Goal: Task Accomplishment & Management: Manage account settings

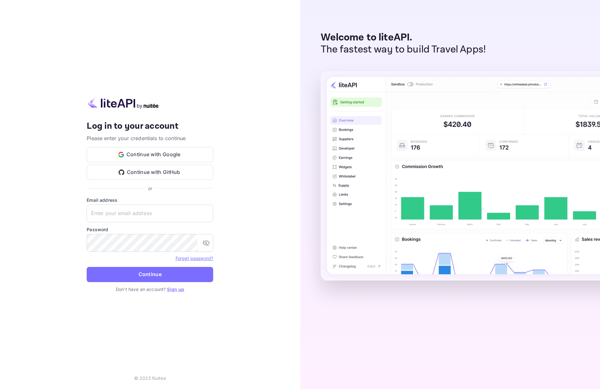
type input "[EMAIL_ADDRESS][DOMAIN_NAME]"
click at [151, 274] on button "Continue" at bounding box center [150, 274] width 127 height 15
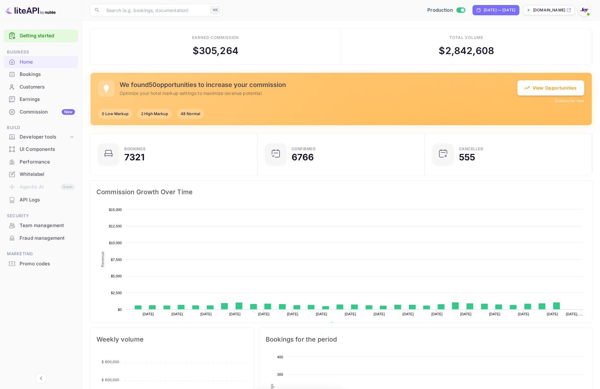
scroll to position [103, 164]
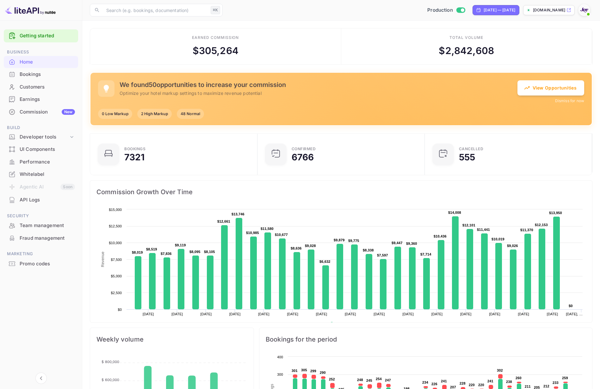
click at [31, 176] on div "Whitelabel" at bounding box center [47, 174] width 55 height 7
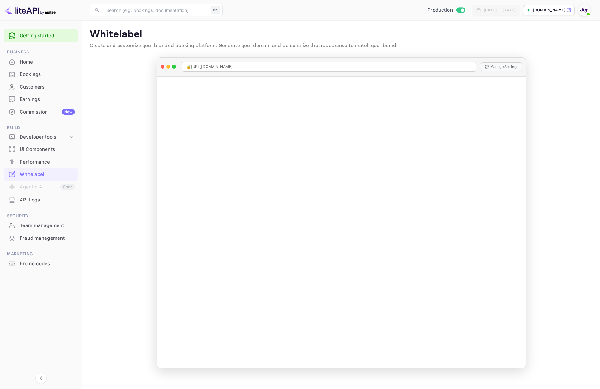
click at [45, 113] on div "Commission New" at bounding box center [47, 111] width 55 height 7
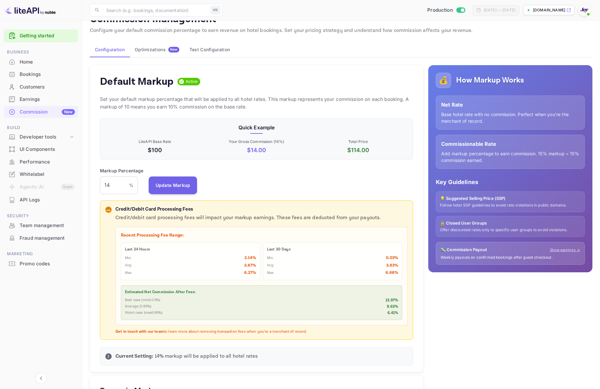
scroll to position [28, 0]
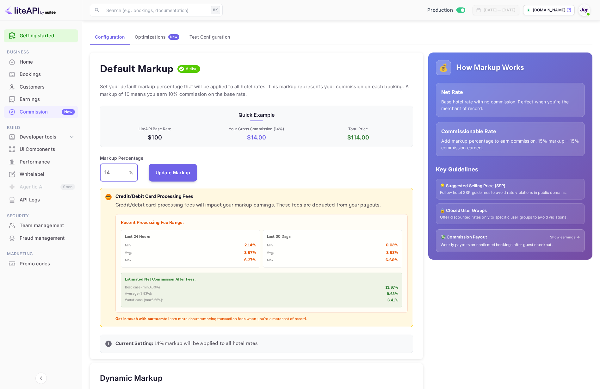
drag, startPoint x: 110, startPoint y: 173, endPoint x: 104, endPoint y: 172, distance: 5.7
click at [104, 172] on input "14" at bounding box center [114, 173] width 29 height 18
click at [263, 172] on div "Markup Percentage 14 % ​ Update Markup" at bounding box center [256, 168] width 313 height 27
drag, startPoint x: 109, startPoint y: 171, endPoint x: 104, endPoint y: 172, distance: 5.1
click at [104, 172] on input "14" at bounding box center [114, 173] width 29 height 18
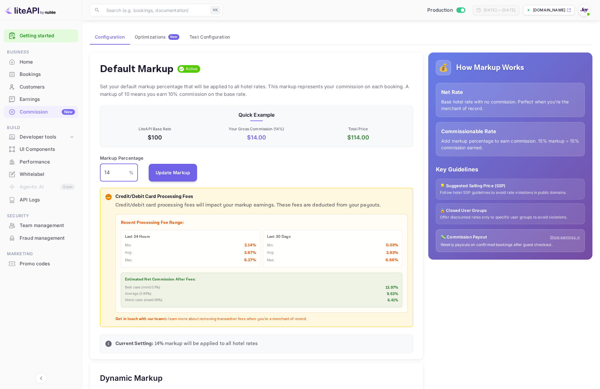
click at [111, 171] on input "14" at bounding box center [114, 173] width 29 height 18
click at [248, 171] on div "Markup Percentage 14 % ​ Update Markup" at bounding box center [256, 168] width 313 height 27
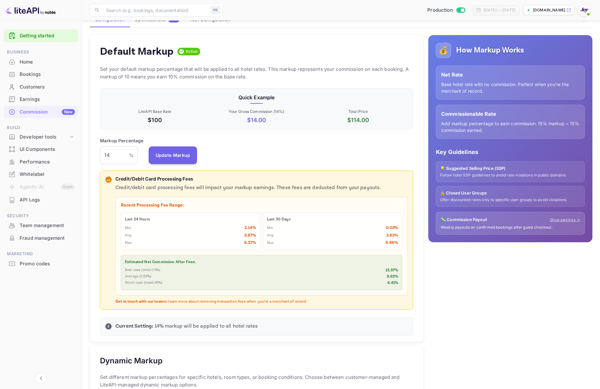
scroll to position [44, 0]
